Goal: Task Accomplishment & Management: Manage account settings

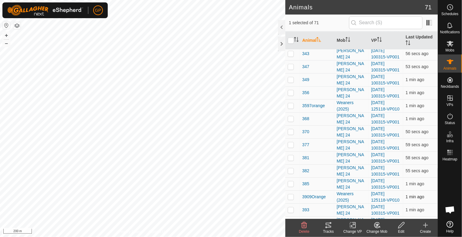
scroll to position [847, 0]
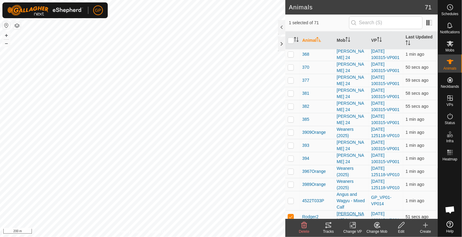
click at [341, 212] on div "[PERSON_NAME] 24" at bounding box center [351, 217] width 30 height 13
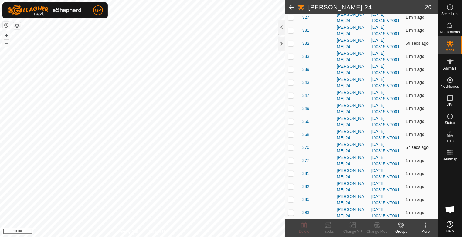
scroll to position [137, 0]
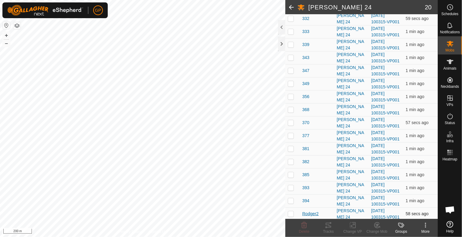
click at [309, 212] on span "Rodger2" at bounding box center [310, 214] width 16 height 6
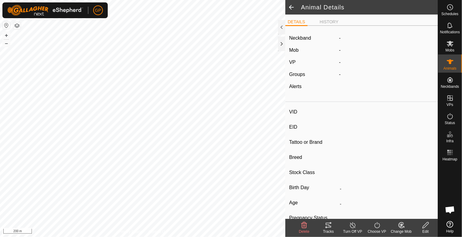
type input "Rodger2"
type input "-"
type input "Angus"
type input "-"
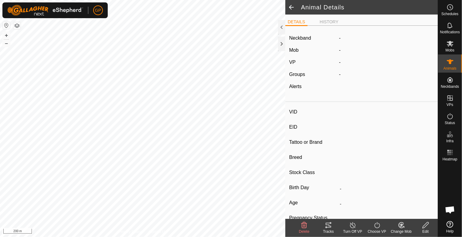
type input "0 kg"
type input "-"
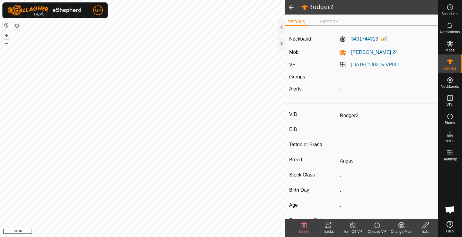
click at [328, 229] on icon at bounding box center [328, 225] width 7 height 7
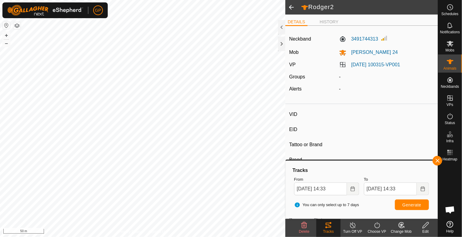
type input "393"
type input "-"
type input "Angus"
type input "-"
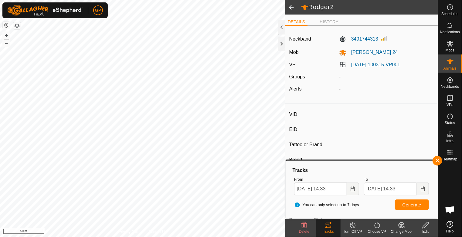
type input "0 kg"
type input "-"
click at [335, 227] on tracks-svg-icon at bounding box center [328, 225] width 24 height 7
click at [291, 10] on span at bounding box center [291, 7] width 12 height 15
type input "Rodger2"
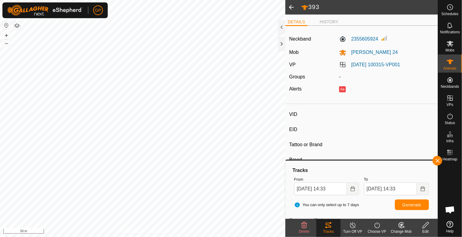
type input "-"
type input "Angus"
type input "-"
type input "0 kg"
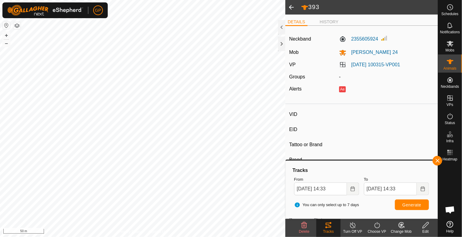
type input "-"
click at [281, 30] on div at bounding box center [281, 27] width 7 height 15
type input "393"
type input "-"
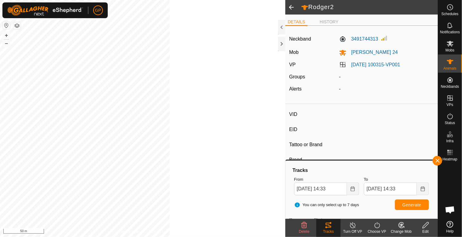
type input "Angus"
type input "-"
type input "0 kg"
type input "-"
click at [444, 63] on es-animals-svg-icon at bounding box center [449, 62] width 11 height 10
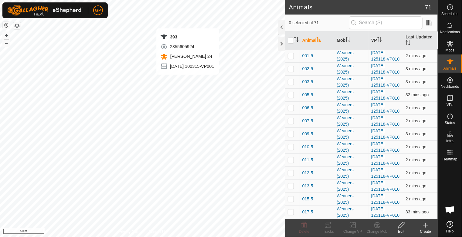
checkbox input "true"
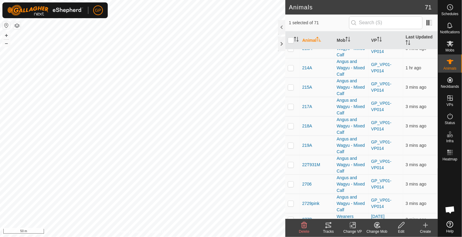
scroll to position [847, 0]
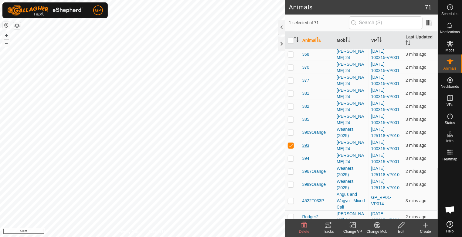
click at [307, 143] on span "393" at bounding box center [305, 146] width 7 height 6
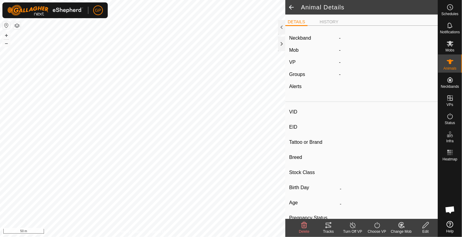
type input "393"
type input "-"
type input "Angus"
type input "-"
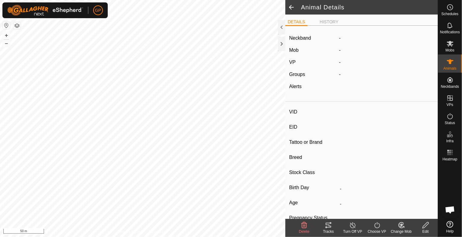
type input "0 kg"
type input "-"
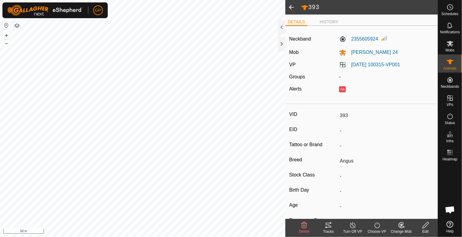
click at [328, 227] on icon at bounding box center [328, 225] width 7 height 7
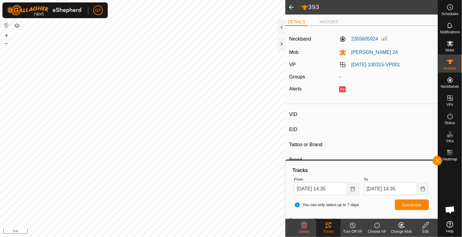
type input "394"
type input "-"
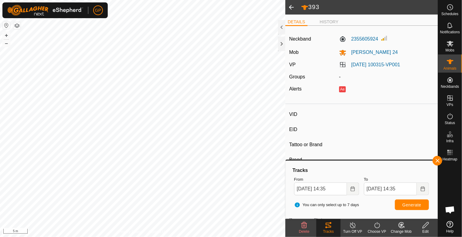
type input "0 kg"
type input "-"
click at [447, 65] on icon at bounding box center [449, 61] width 7 height 7
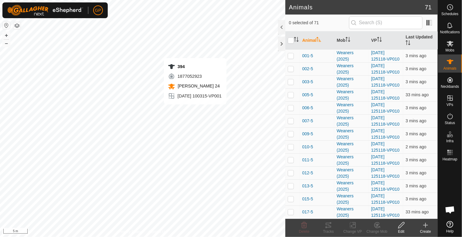
checkbox input "true"
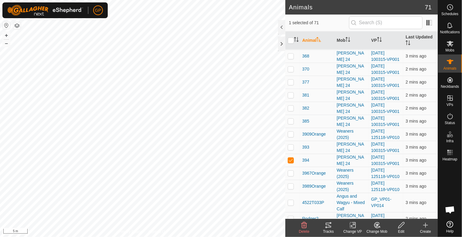
scroll to position [847, 0]
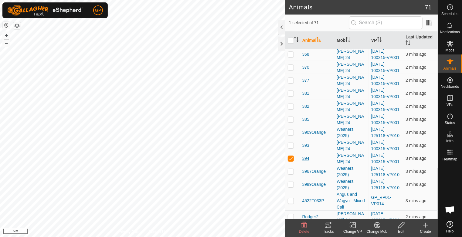
click at [305, 156] on span "394" at bounding box center [305, 159] width 7 height 6
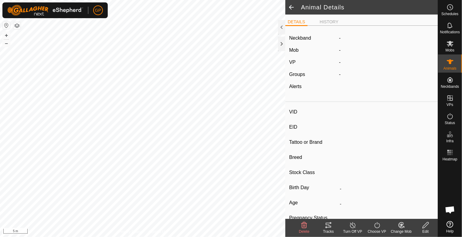
type input "394"
type input "-"
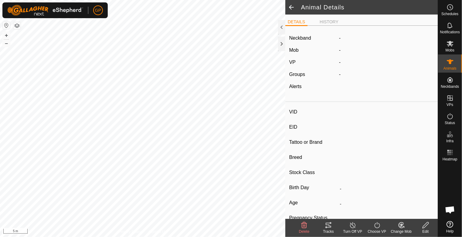
type input "0 kg"
type input "-"
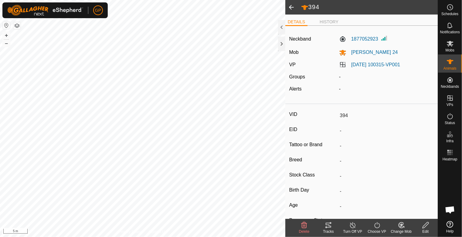
click at [327, 230] on div "Tracks" at bounding box center [328, 231] width 24 height 5
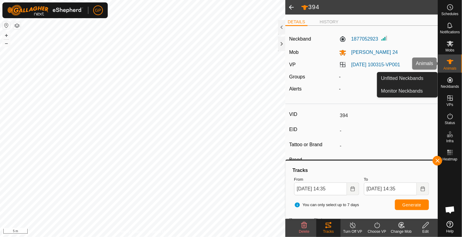
click at [450, 66] on es-animals-svg-icon at bounding box center [449, 62] width 11 height 10
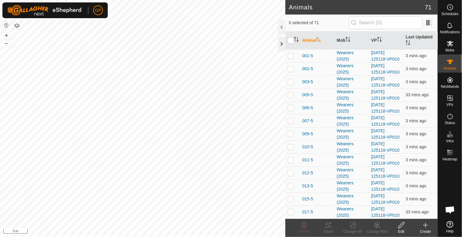
click at [283, 46] on div at bounding box center [281, 44] width 7 height 15
